Goal: Transaction & Acquisition: Book appointment/travel/reservation

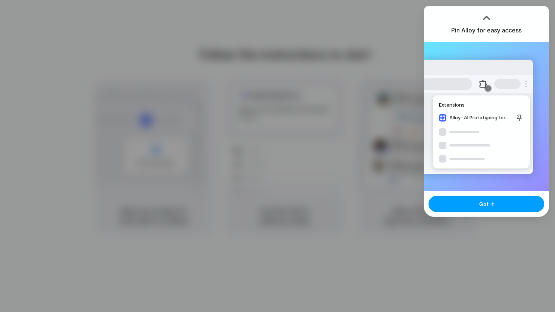
click at [484, 202] on span "Got it" at bounding box center [486, 204] width 15 height 8
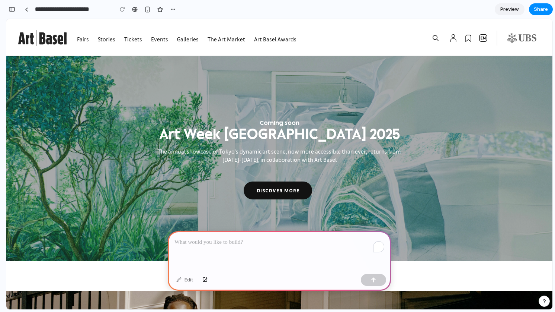
click at [197, 242] on p "To enrich screen reader interactions, please activate Accessibility in Grammarl…" at bounding box center [280, 241] width 210 height 9
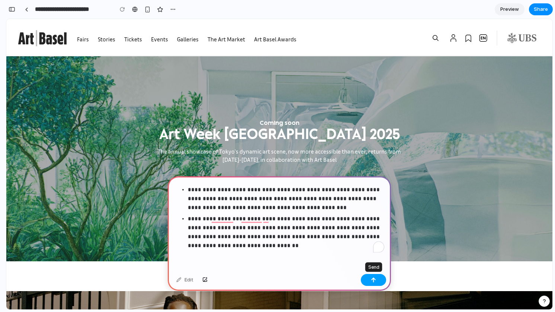
click at [371, 279] on div "button" at bounding box center [373, 279] width 5 height 5
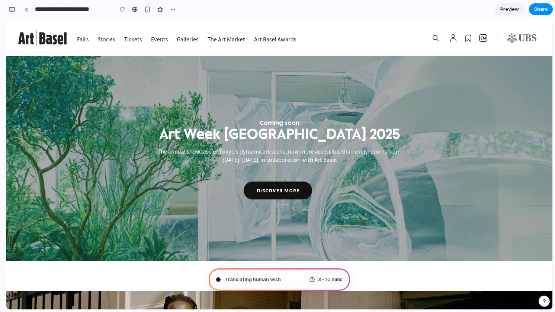
click at [294, 280] on div "Translating human wish 3 - 10 mins" at bounding box center [279, 279] width 141 height 22
drag, startPoint x: 310, startPoint y: 278, endPoint x: 324, endPoint y: 279, distance: 13.4
click at [311, 278] on div "3 - 10 mins" at bounding box center [325, 278] width 33 height 7
click at [330, 279] on span "3 - 10 mins" at bounding box center [330, 278] width 25 height 7
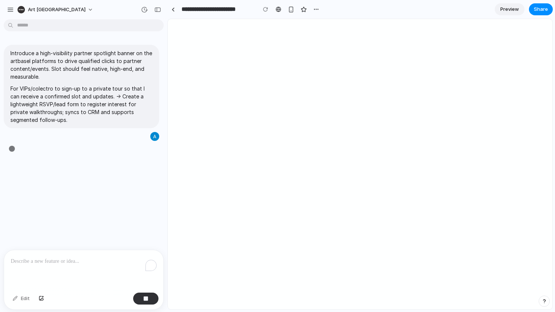
type input "**********"
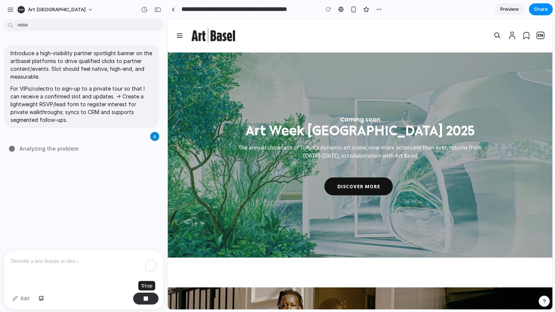
drag, startPoint x: 146, startPoint y: 296, endPoint x: 144, endPoint y: 292, distance: 4.0
click at [146, 296] on div "button" at bounding box center [145, 298] width 5 height 5
click at [19, 297] on button "Edit" at bounding box center [21, 298] width 25 height 12
click at [47, 258] on p "To enrich screen reader interactions, please activate Accessibility in Grammarl…" at bounding box center [84, 260] width 146 height 9
click at [84, 108] on p "For VIPs/colectro to sign-up to a private tour so that I can receive a confirme…" at bounding box center [81, 103] width 142 height 39
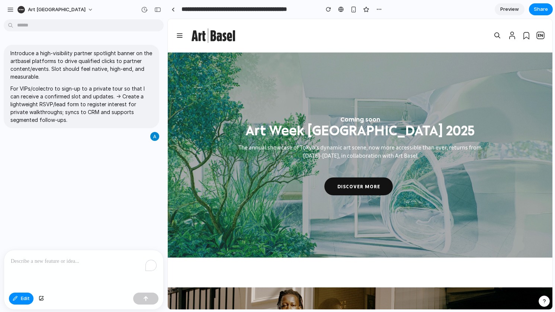
click at [71, 263] on p "To enrich screen reader interactions, please activate Accessibility in Grammarl…" at bounding box center [84, 260] width 146 height 9
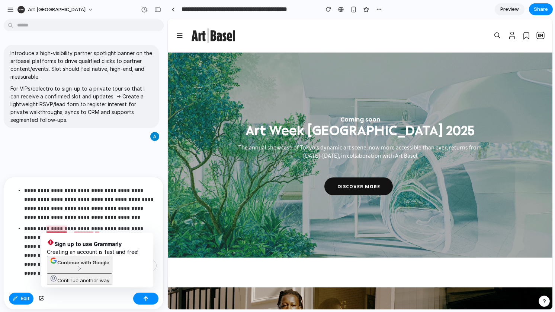
click at [58, 230] on p "**********" at bounding box center [90, 246] width 133 height 45
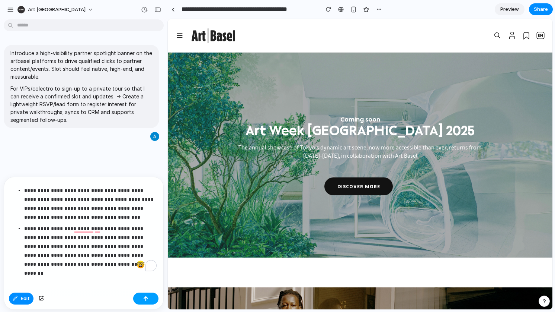
click at [145, 300] on div "button" at bounding box center [145, 298] width 5 height 5
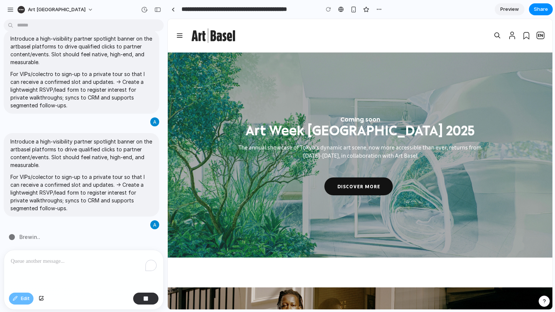
type input "**********"
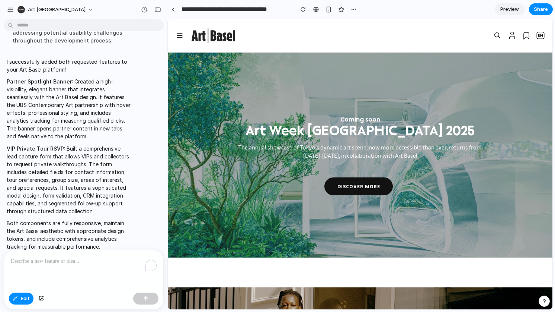
scroll to position [360, 0]
click at [509, 10] on span "Preview" at bounding box center [510, 9] width 19 height 7
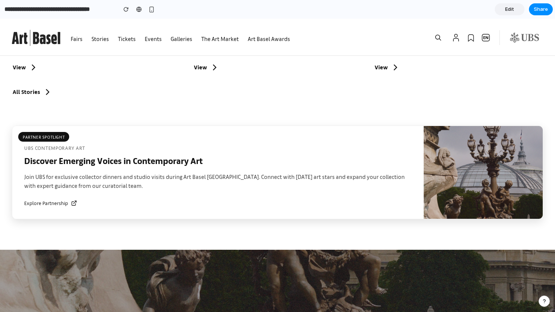
scroll to position [681, 0]
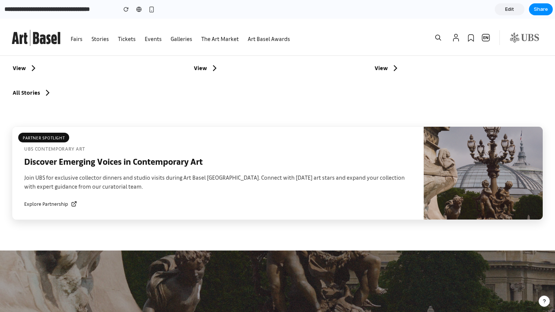
click at [52, 200] on span "Explore Partnership" at bounding box center [46, 204] width 44 height 8
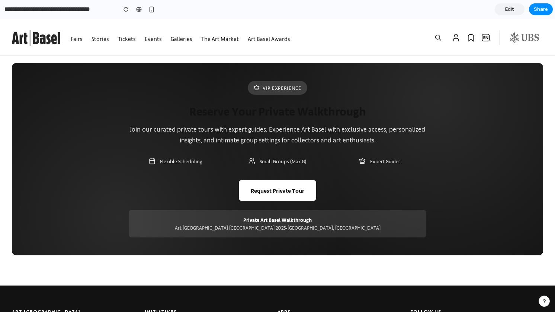
scroll to position [1667, 0]
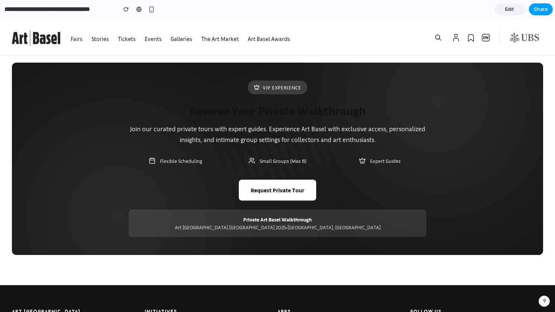
click at [540, 10] on span "Share" at bounding box center [541, 9] width 14 height 7
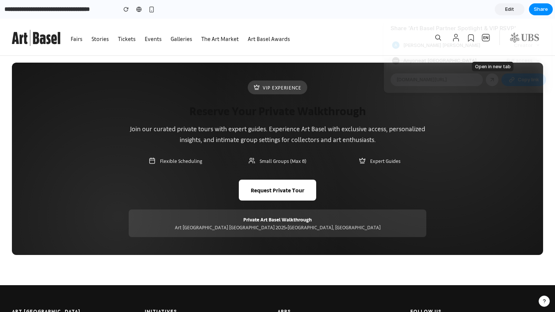
click at [491, 79] on div at bounding box center [492, 79] width 7 height 7
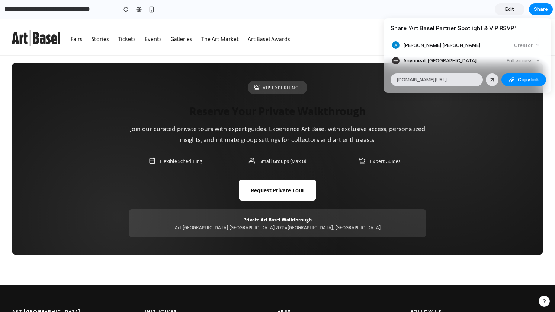
click at [530, 60] on div "Full access" at bounding box center [523, 60] width 39 height 10
click at [533, 61] on div "Full access" at bounding box center [523, 60] width 39 height 10
click at [441, 60] on span "Anyone at Art Basel" at bounding box center [439, 60] width 73 height 7
click at [280, 177] on div "Share ' Art Basel Partner Spotlight & VIP RSVP ' Alain Christopher Brusch Creat…" at bounding box center [277, 156] width 555 height 312
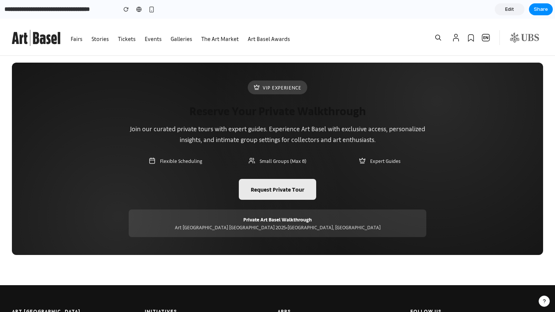
click at [283, 183] on button "Request Private Tour" at bounding box center [277, 189] width 77 height 21
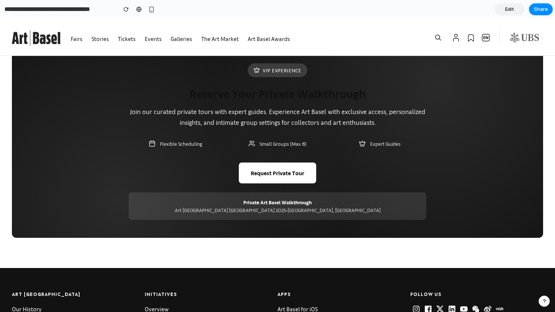
scroll to position [1700, 0]
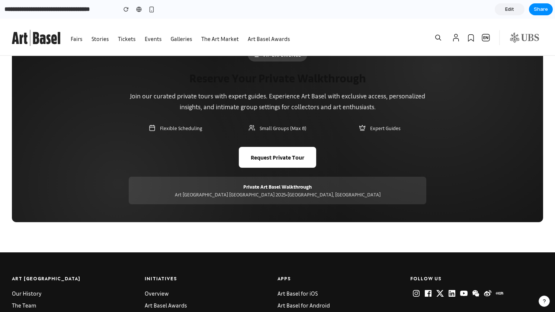
click at [298, 182] on div "Private Art Basel Walkthrough Art Basel Paris 2025 • Grand Palais, Paris" at bounding box center [278, 190] width 298 height 28
click at [283, 148] on button "Request Private Tour" at bounding box center [277, 157] width 77 height 21
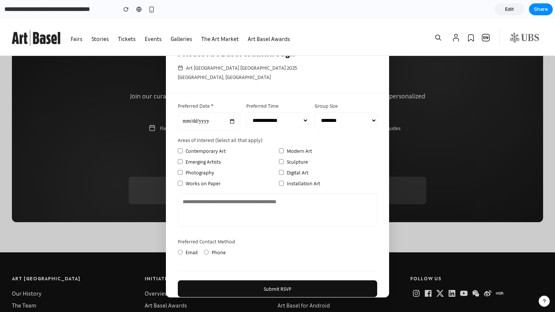
scroll to position [173, 0]
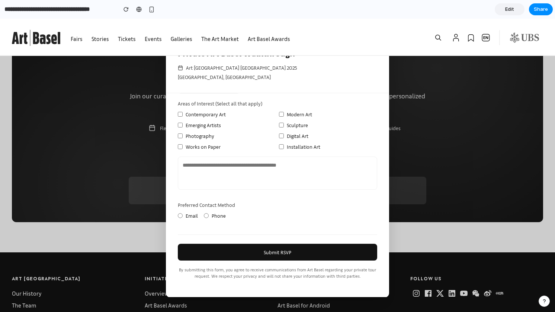
click at [209, 215] on label "Phone" at bounding box center [215, 215] width 22 height 8
click at [185, 214] on label "Email" at bounding box center [188, 215] width 20 height 8
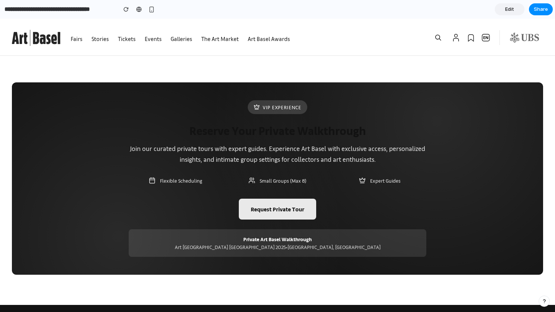
scroll to position [1640, 0]
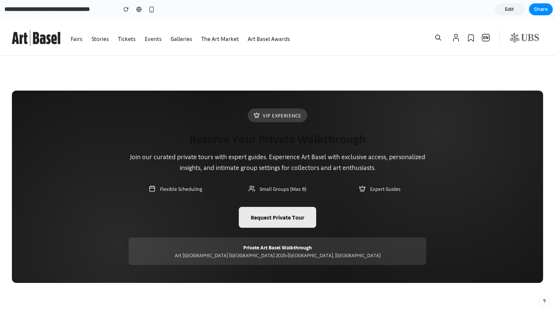
click at [280, 207] on button "Request Private Tour" at bounding box center [277, 217] width 77 height 21
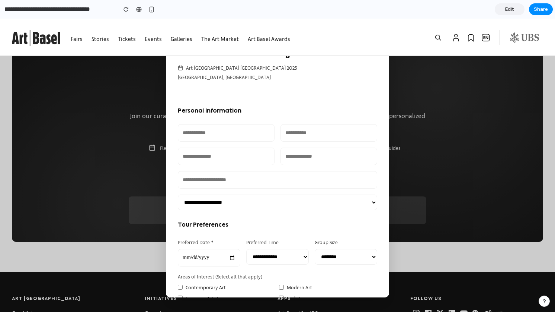
scroll to position [1781, 0]
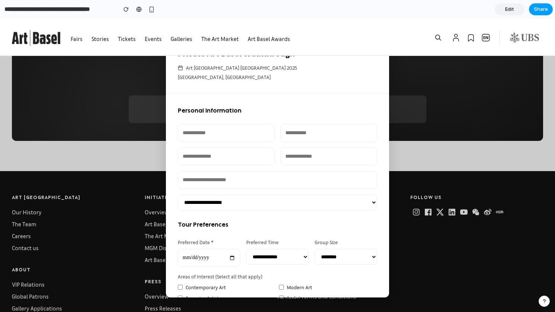
click at [539, 11] on span "Share" at bounding box center [541, 9] width 14 height 7
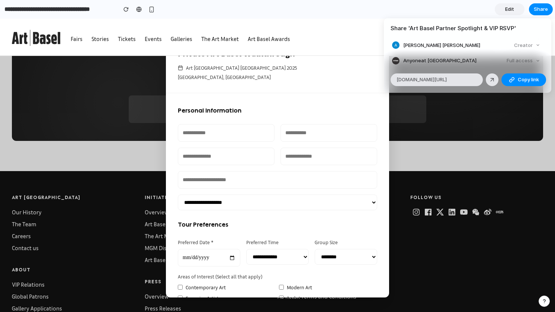
click at [486, 131] on div "Share ' Art Basel Partner Spotlight & VIP RSVP ' Alain Christopher Brusch Creat…" at bounding box center [277, 156] width 555 height 312
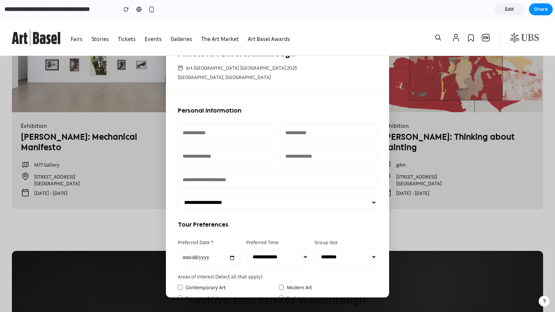
click at [508, 11] on span "Edit" at bounding box center [509, 9] width 9 height 7
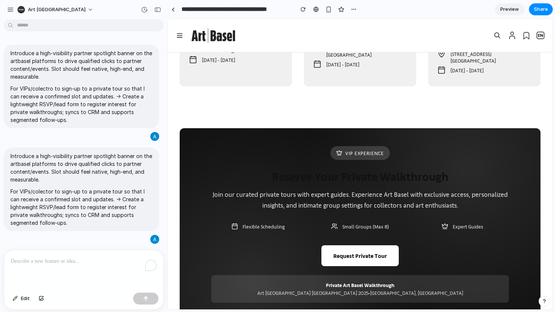
scroll to position [1503, 0]
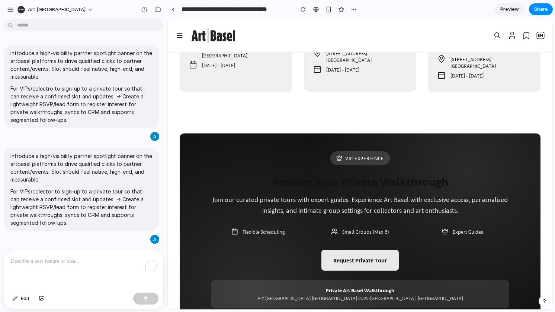
click at [355, 249] on button "Request Private Tour" at bounding box center [360, 259] width 77 height 21
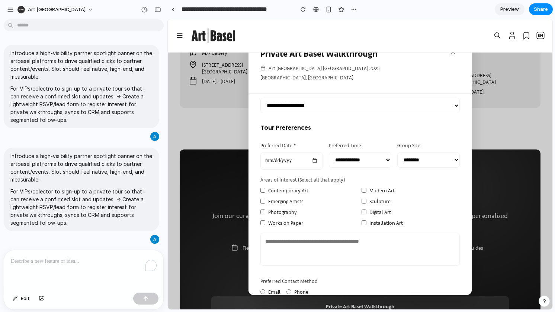
scroll to position [0, 0]
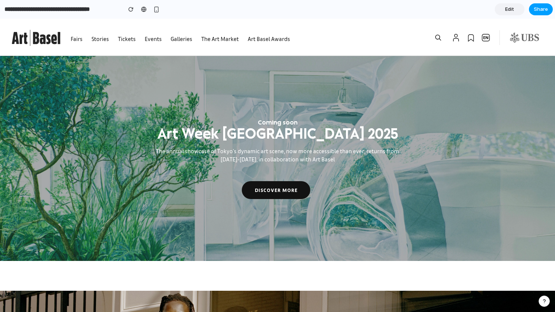
click at [548, 14] on button "Share" at bounding box center [541, 9] width 24 height 12
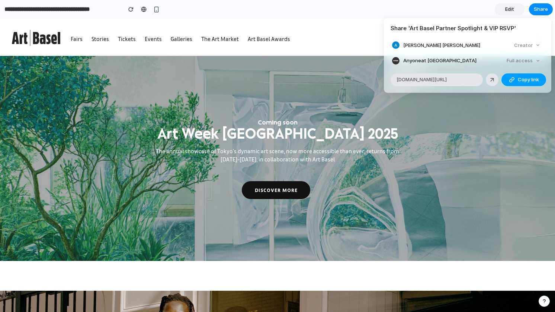
click at [519, 80] on span "Copy link" at bounding box center [528, 79] width 21 height 7
click at [356, 124] on div "Share ' Art Basel Partner Spotlight & VIP RSVP ' Alain Christopher Brusch Creat…" at bounding box center [277, 156] width 555 height 312
